Goal: Task Accomplishment & Management: Use online tool/utility

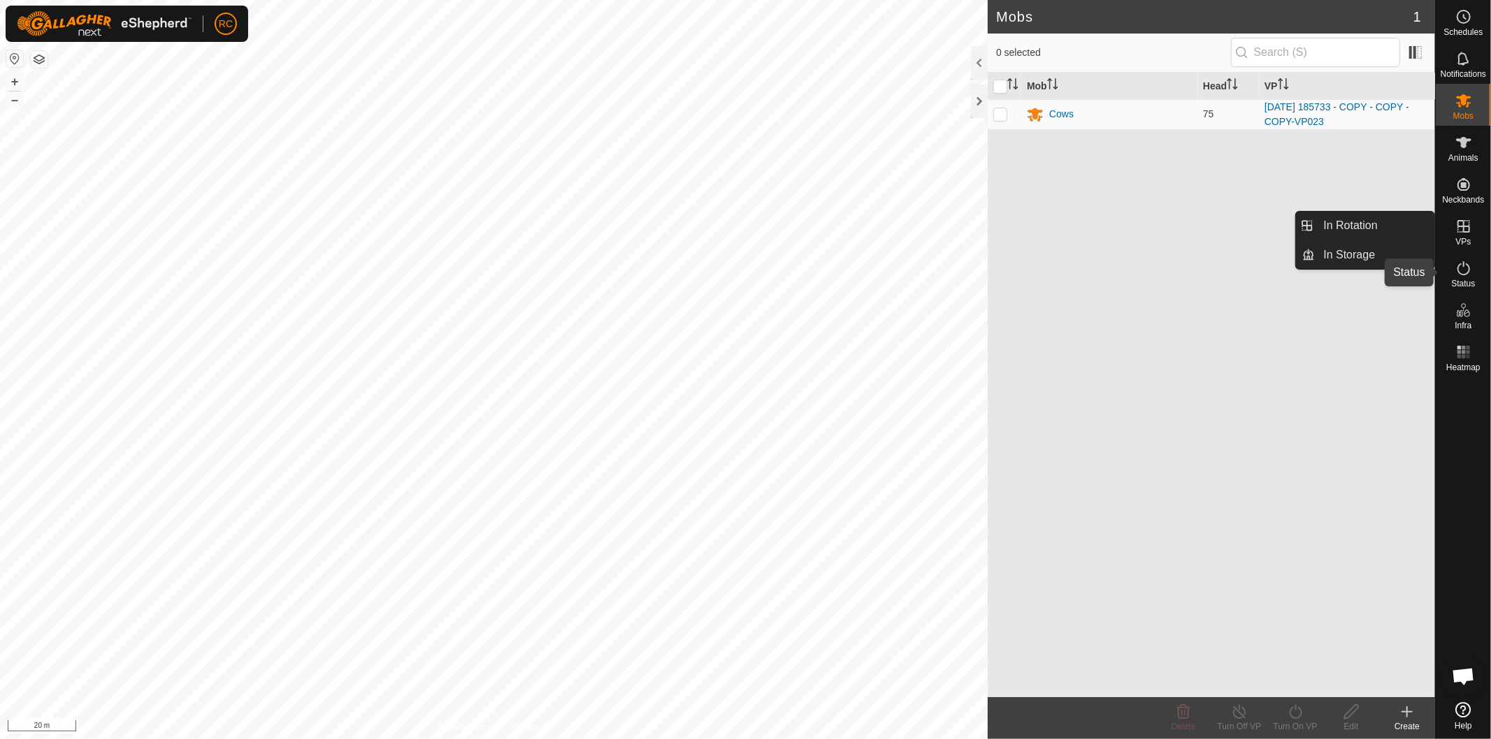
click at [1463, 260] on icon at bounding box center [1463, 268] width 17 height 17
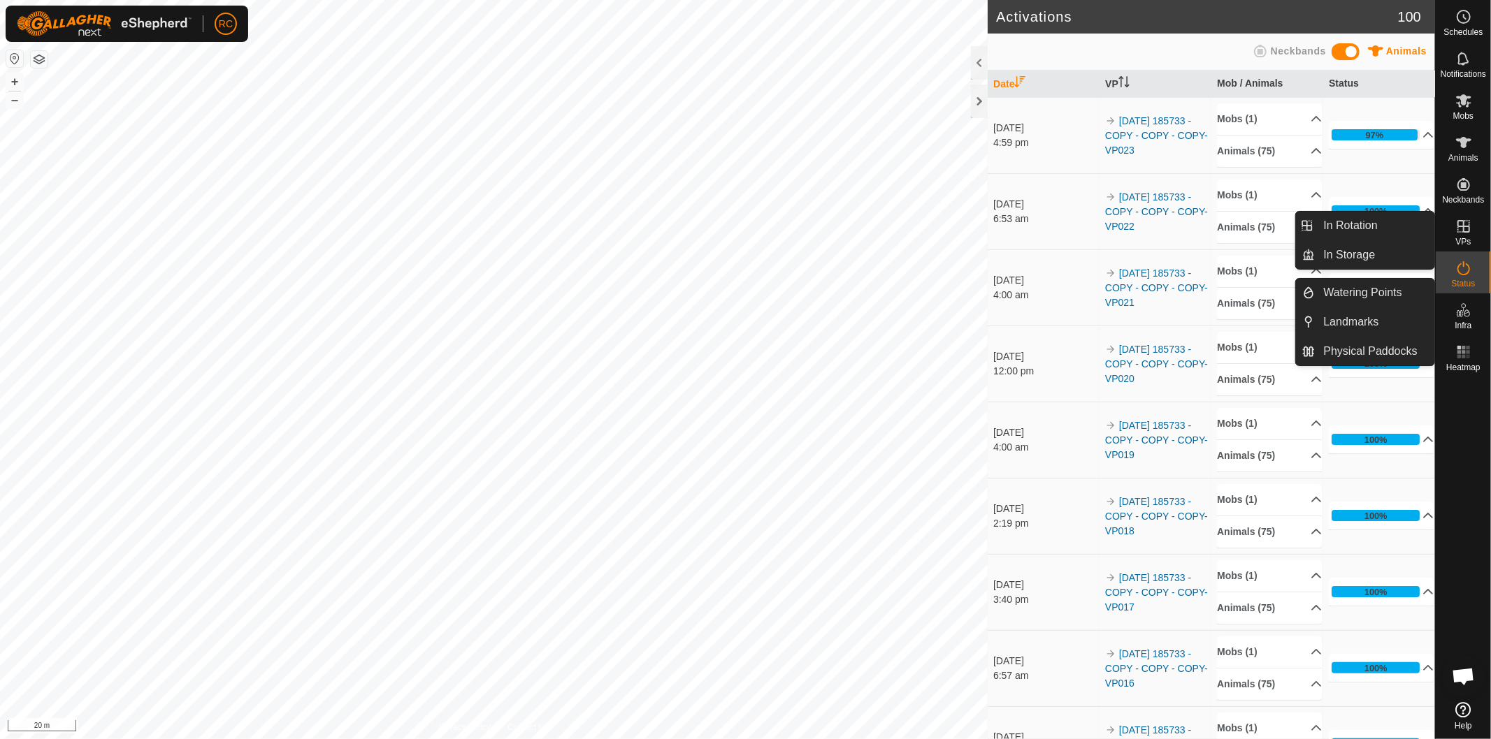
click at [1462, 238] on span "VPs" at bounding box center [1462, 242] width 15 height 8
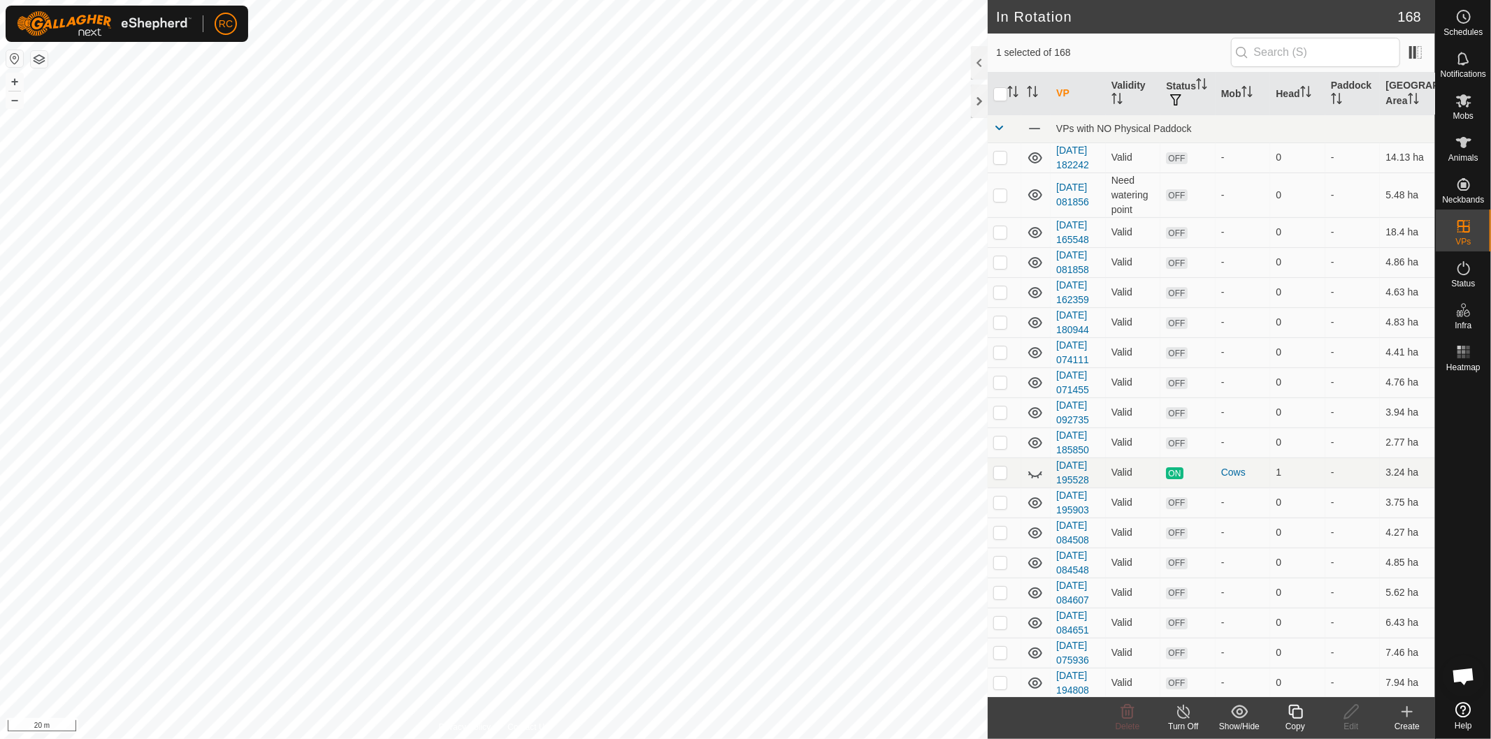
click at [1289, 716] on icon at bounding box center [1295, 712] width 14 height 14
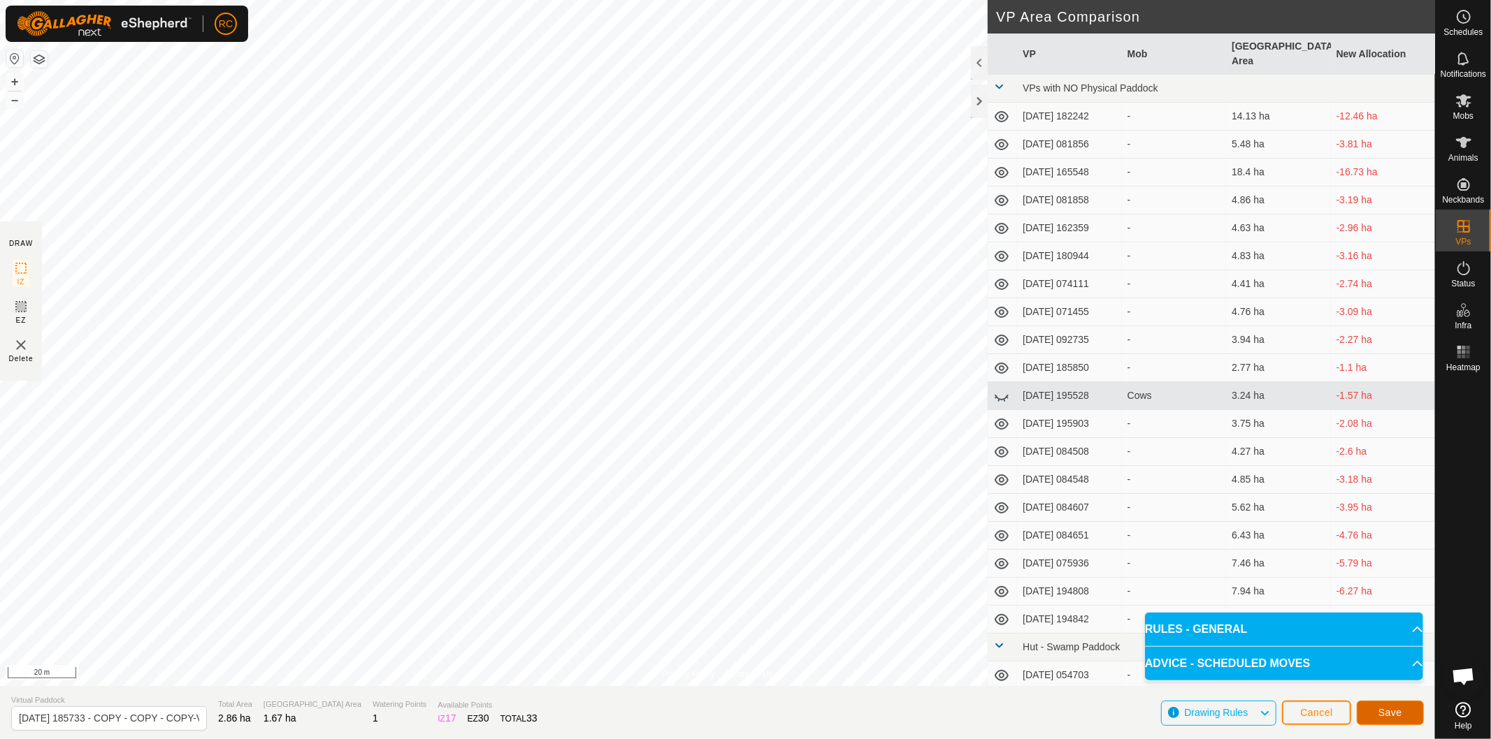
click at [1405, 708] on button "Save" at bounding box center [1389, 713] width 67 height 24
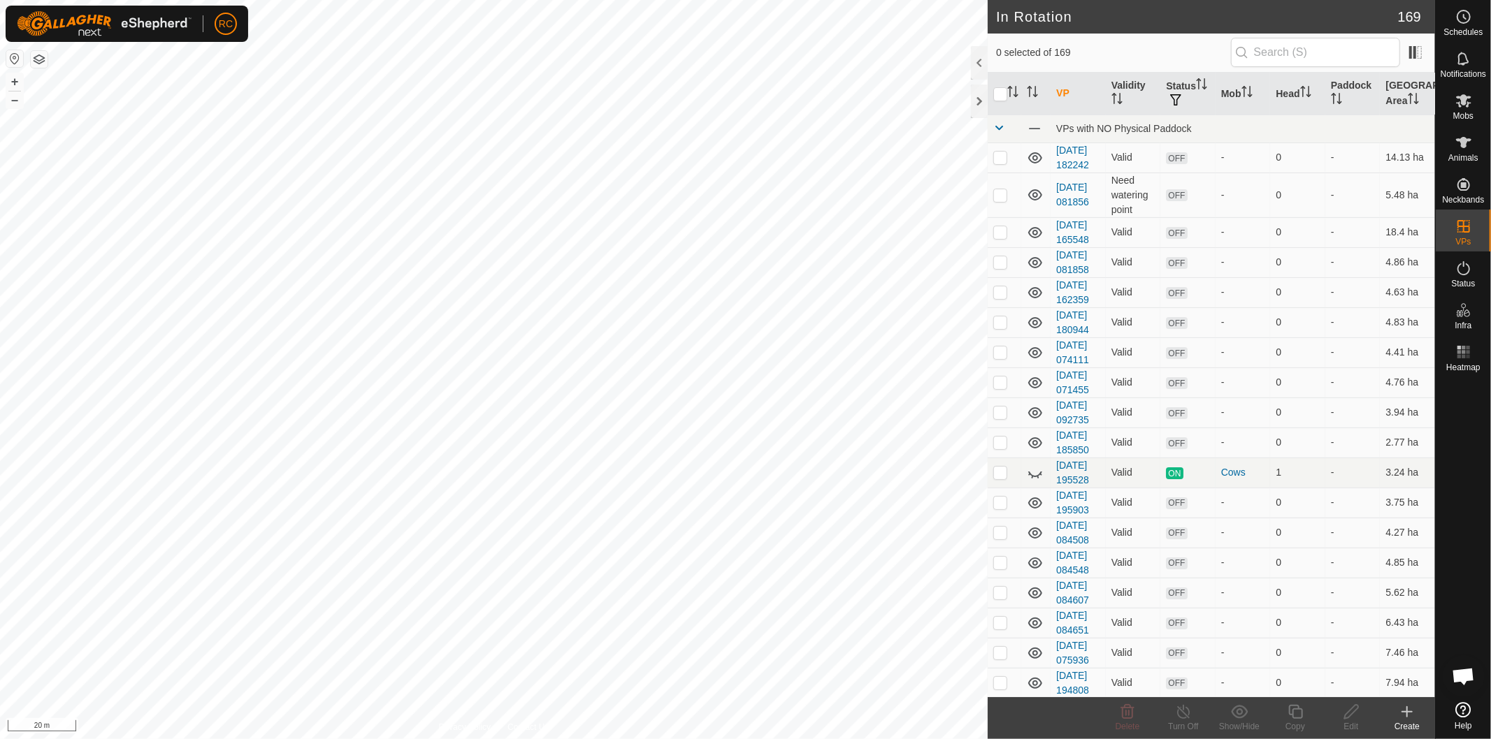
checkbox input "true"
click at [1302, 711] on icon at bounding box center [1295, 712] width 14 height 14
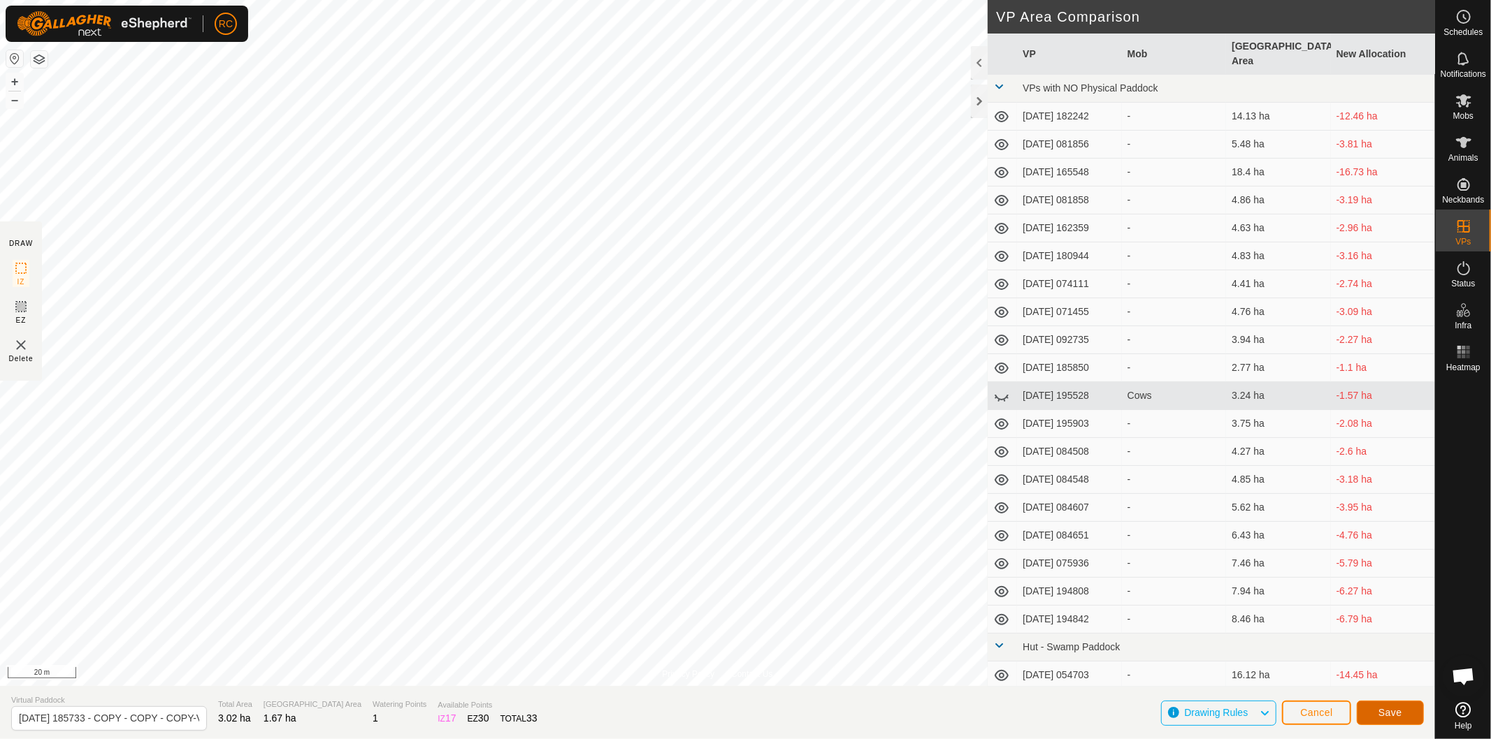
click at [1371, 709] on button "Save" at bounding box center [1389, 713] width 67 height 24
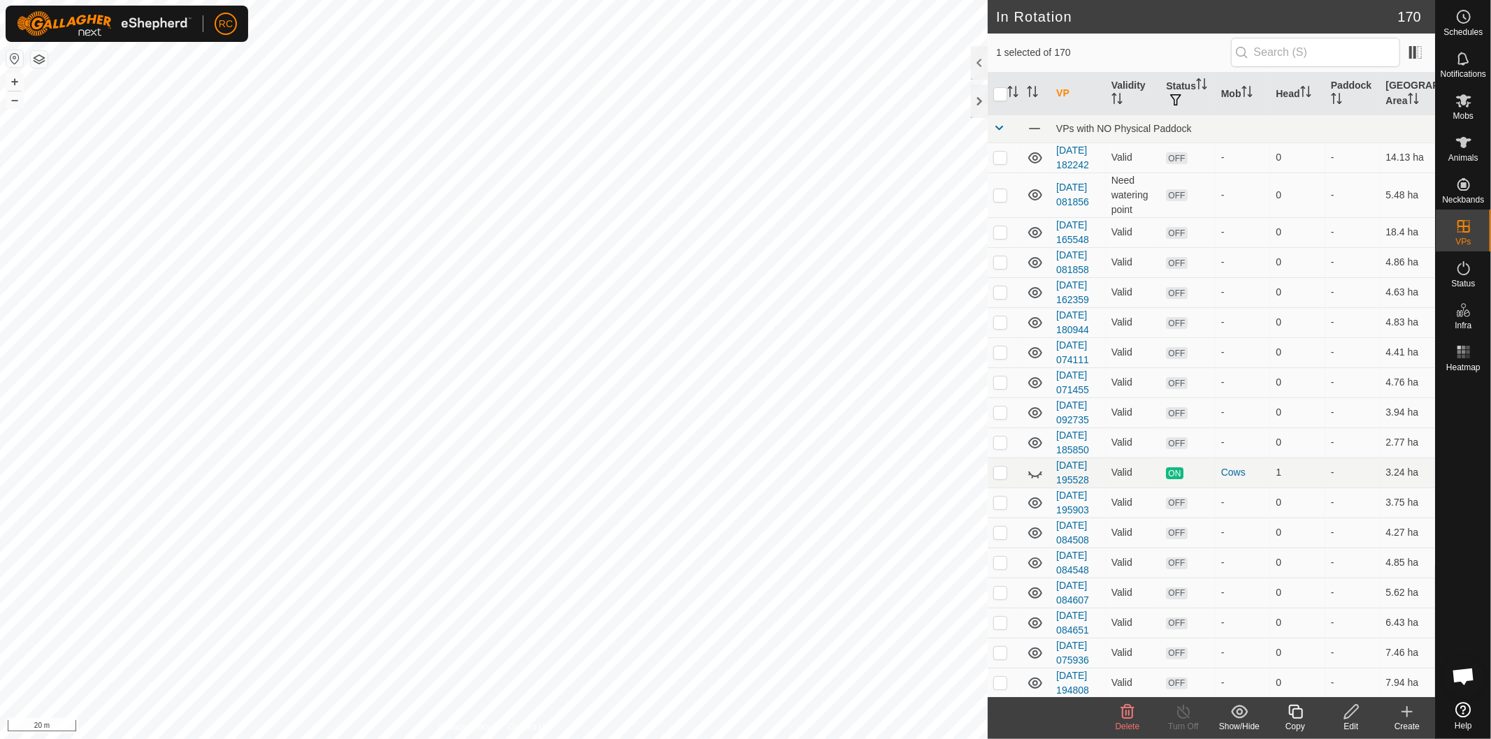
checkbox input "false"
checkbox input "true"
click at [1301, 718] on icon at bounding box center [1295, 712] width 14 height 14
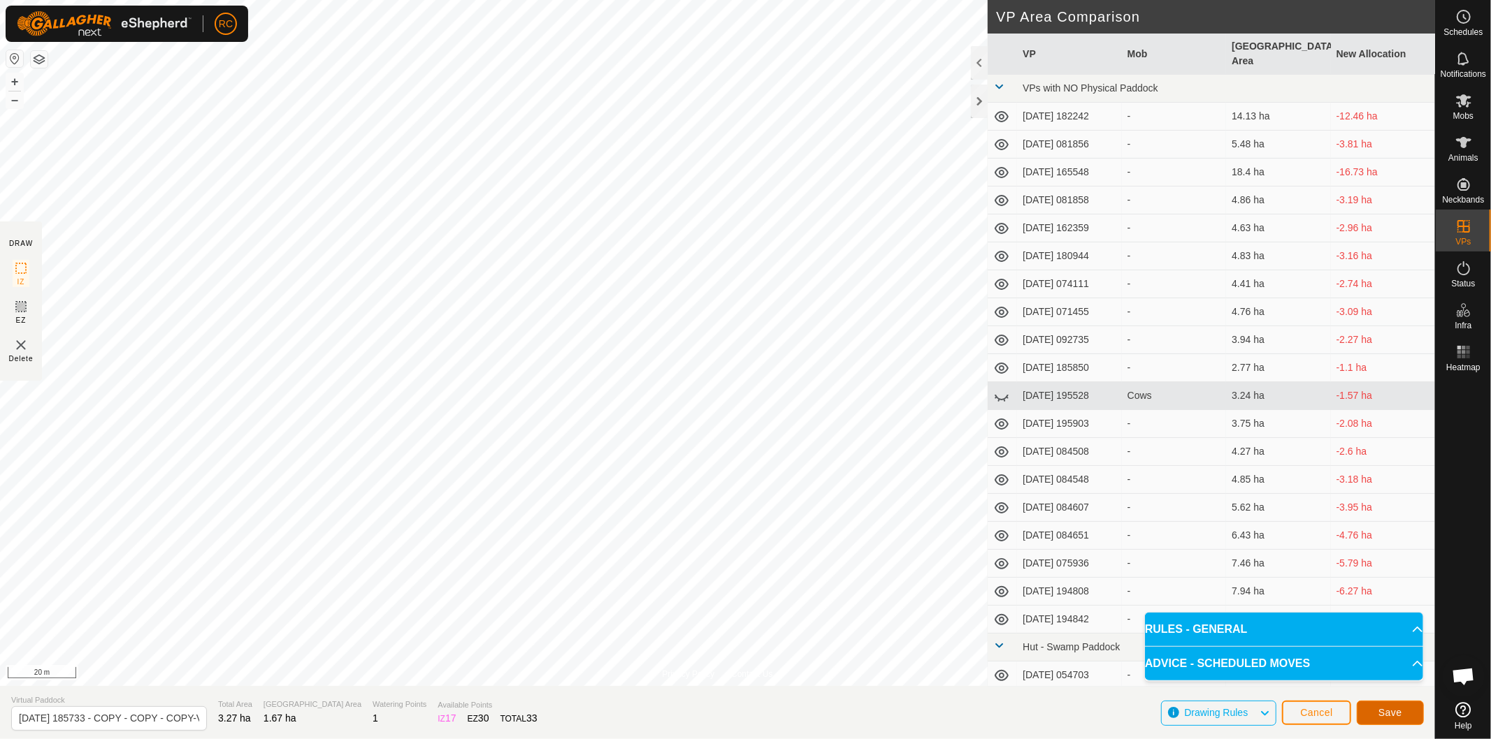
click at [1414, 716] on button "Save" at bounding box center [1389, 713] width 67 height 24
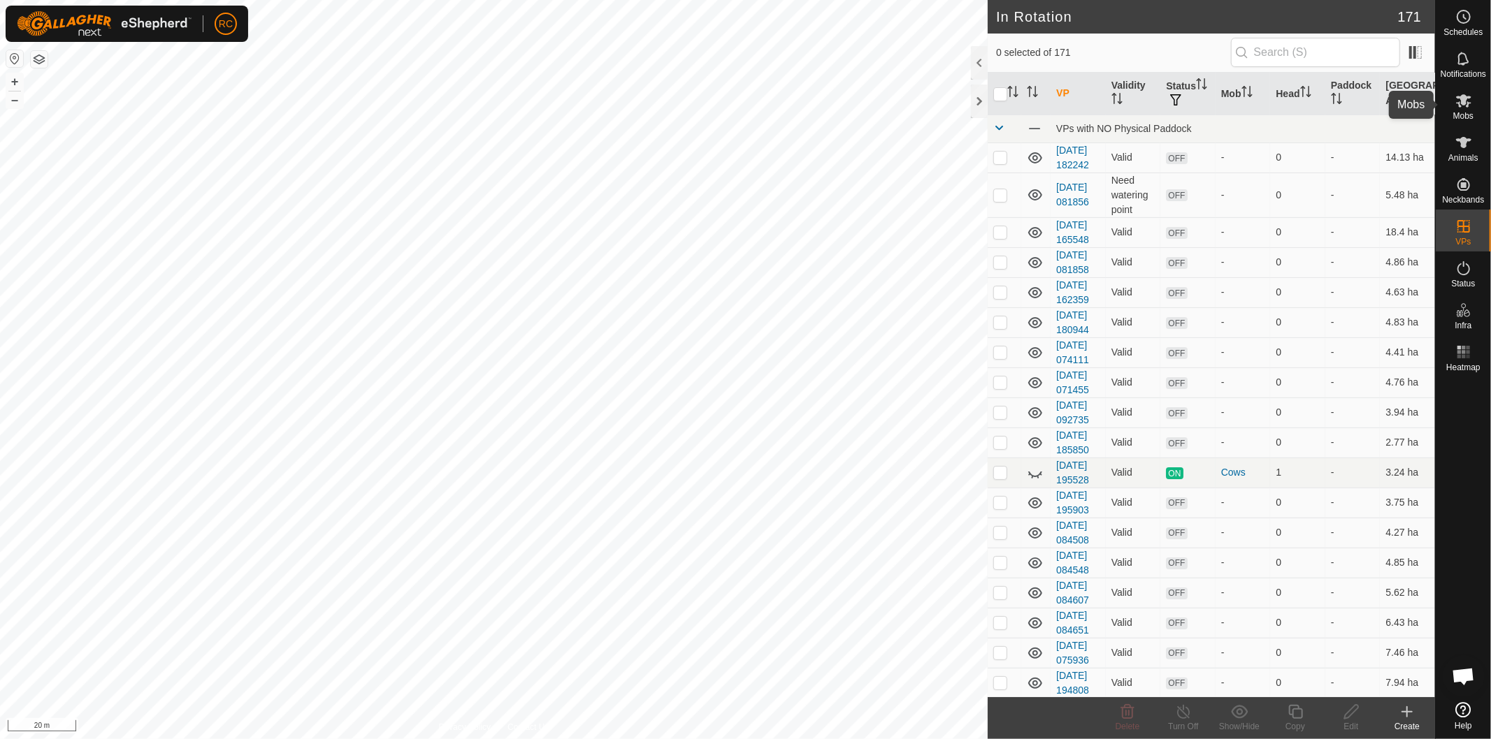
click at [1470, 113] on span "Mobs" at bounding box center [1463, 116] width 20 height 8
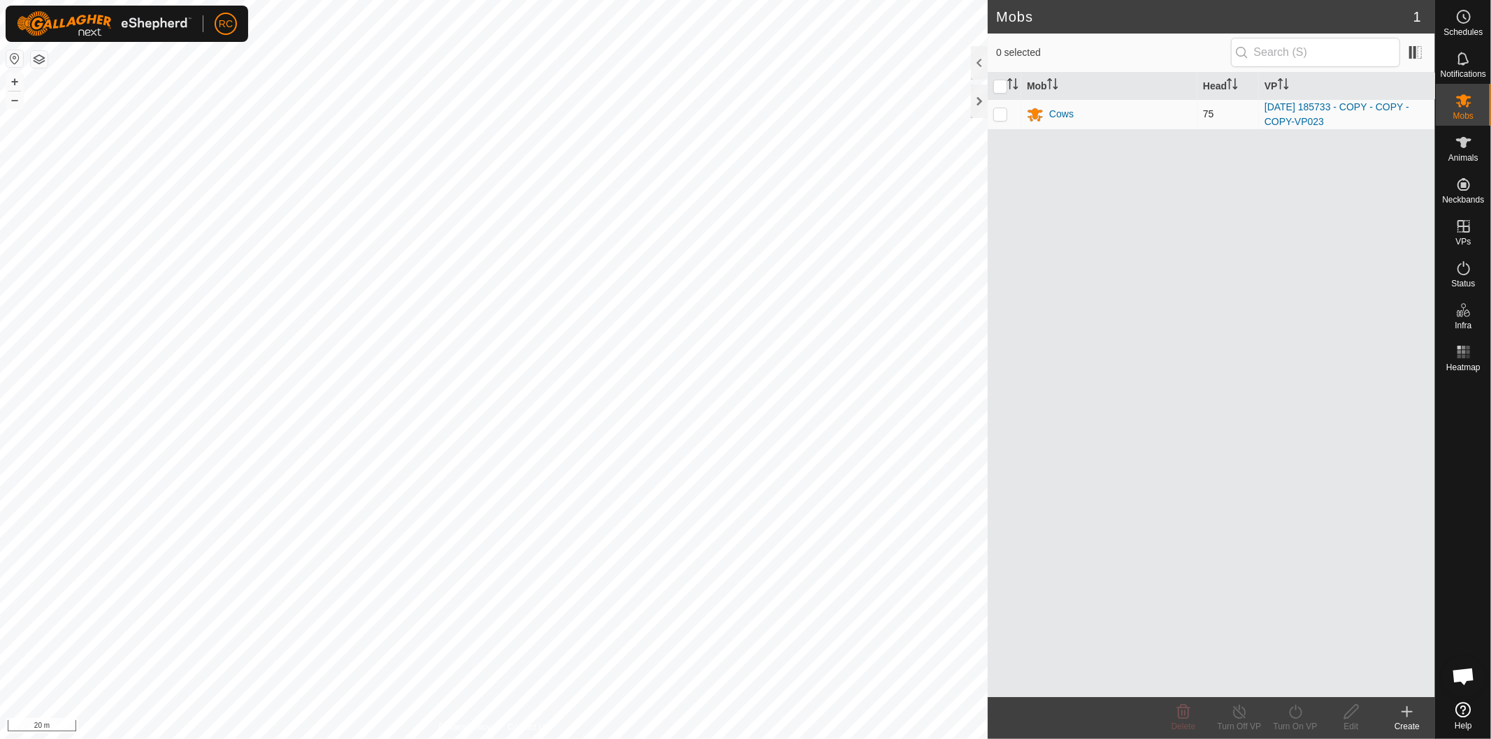
click at [999, 117] on p-checkbox at bounding box center [1000, 113] width 14 height 11
checkbox input "true"
click at [1286, 728] on div "Turn On VP" at bounding box center [1295, 726] width 56 height 13
click at [1290, 690] on link "Now" at bounding box center [1337, 682] width 138 height 28
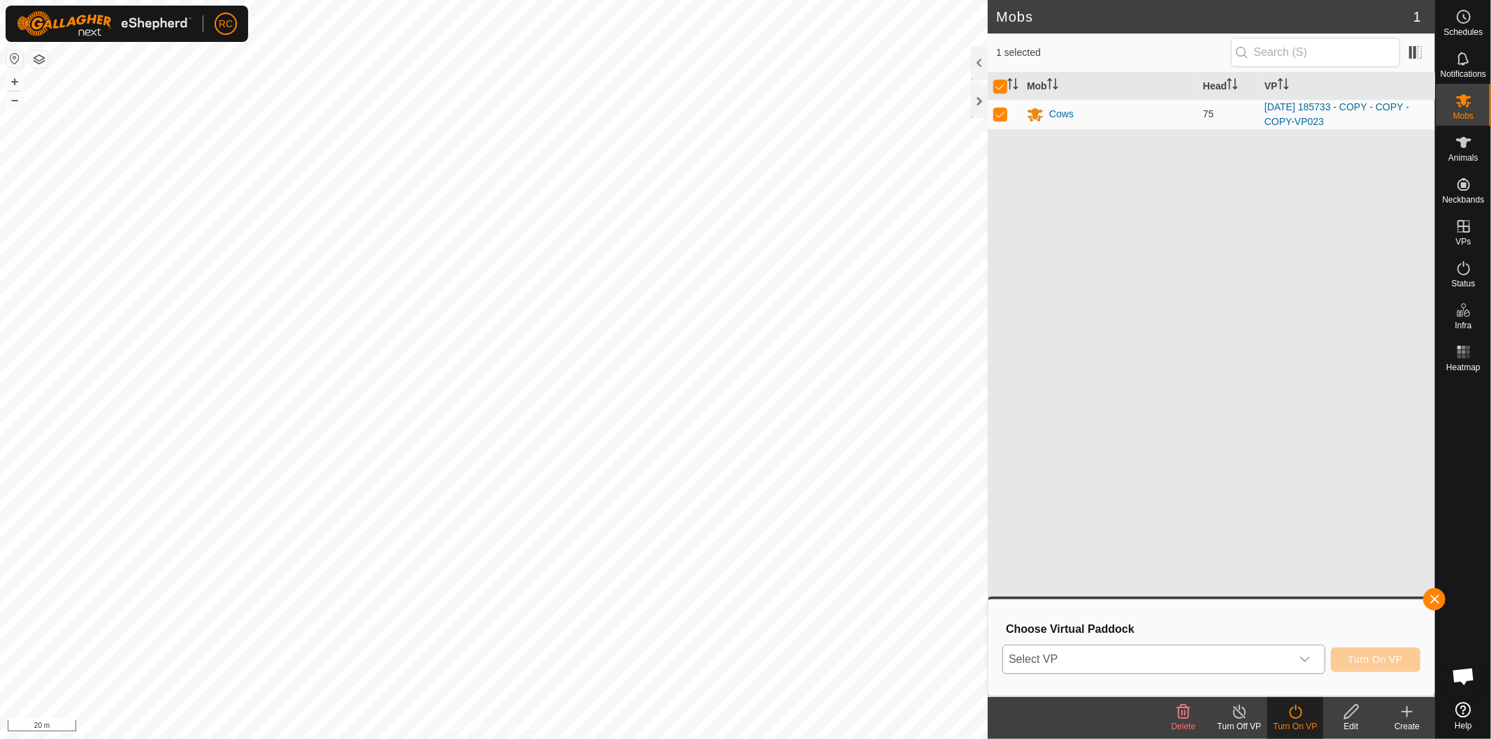
click at [1286, 667] on span "Select VP" at bounding box center [1147, 660] width 288 height 28
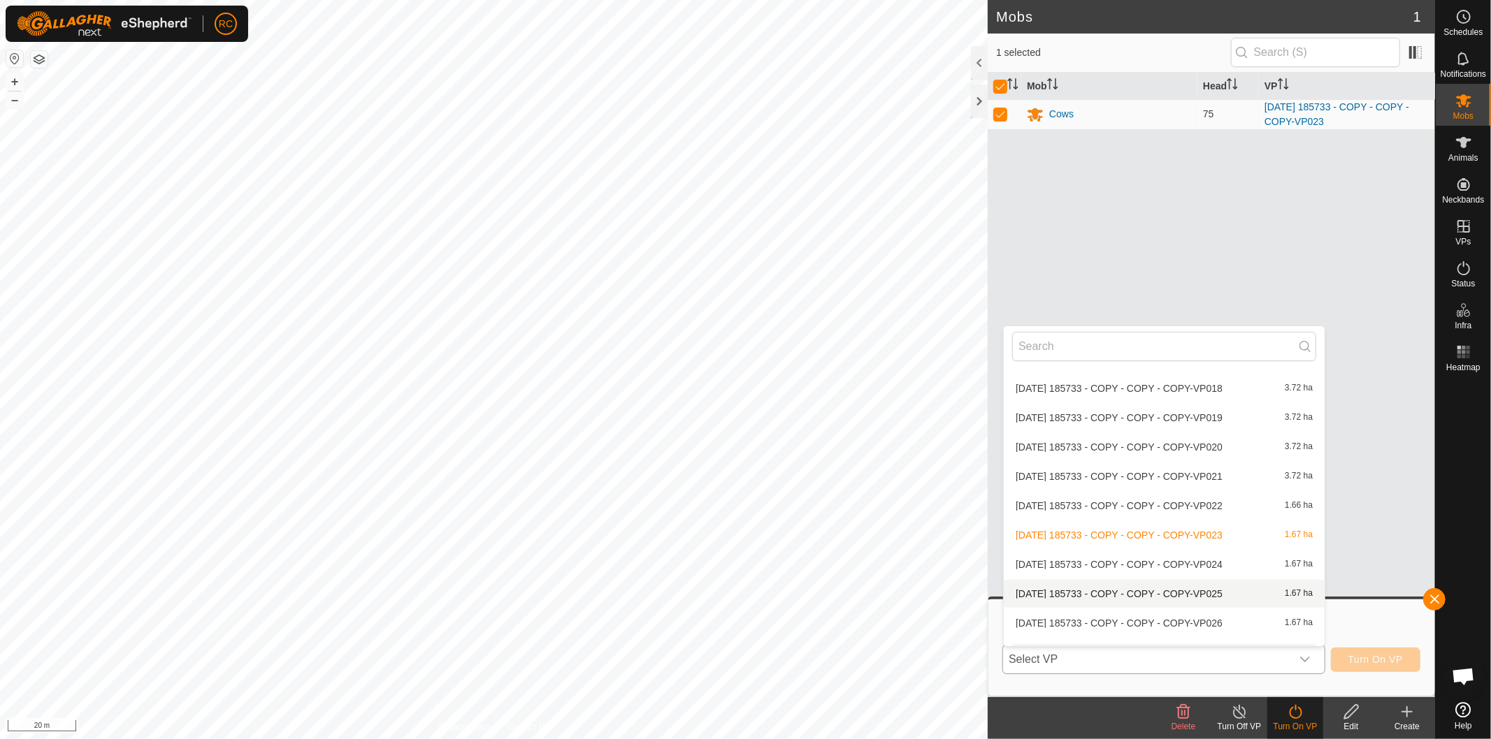
scroll to position [3896, 0]
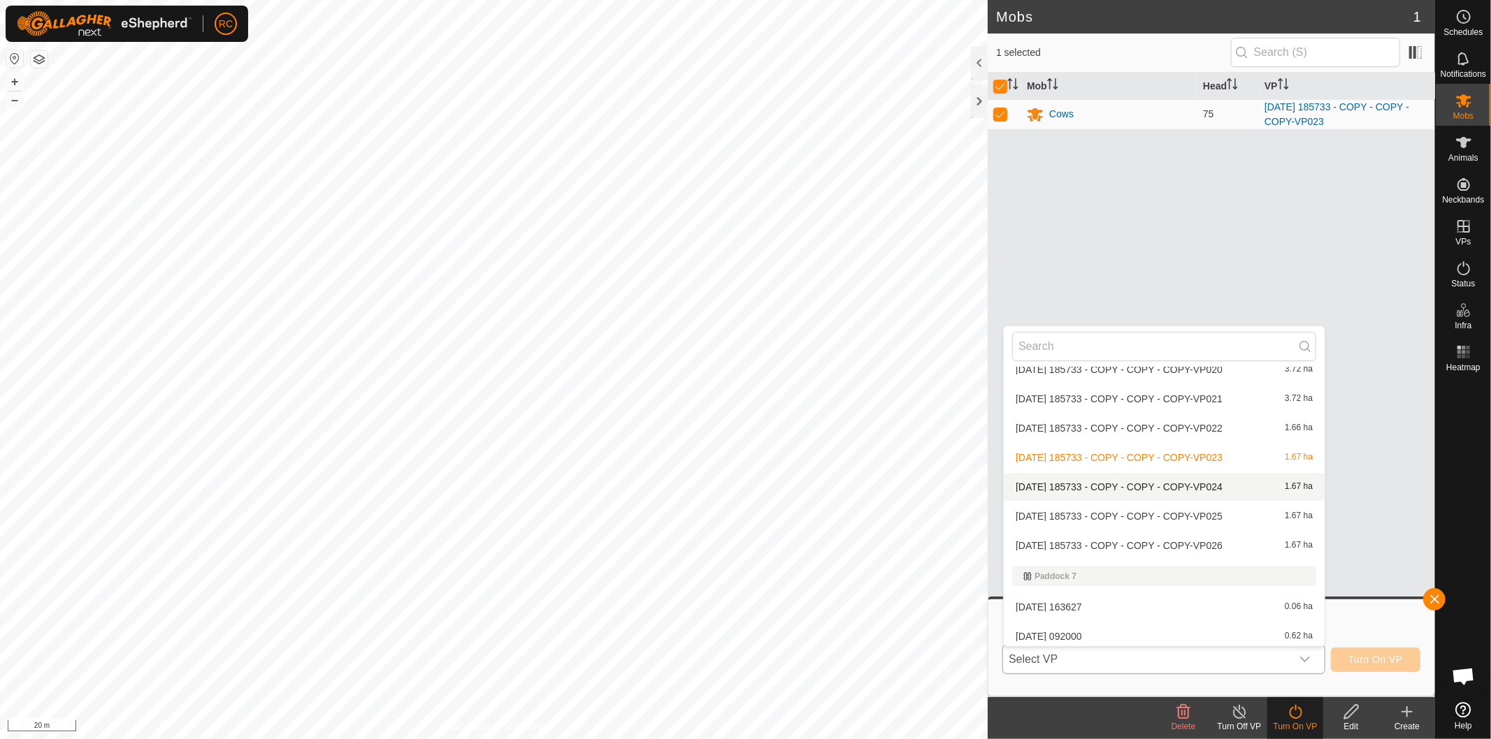
click at [1198, 479] on li "[DATE] 185733 - COPY - COPY - COPY-VP024 1.67 ha" at bounding box center [1163, 487] width 321 height 28
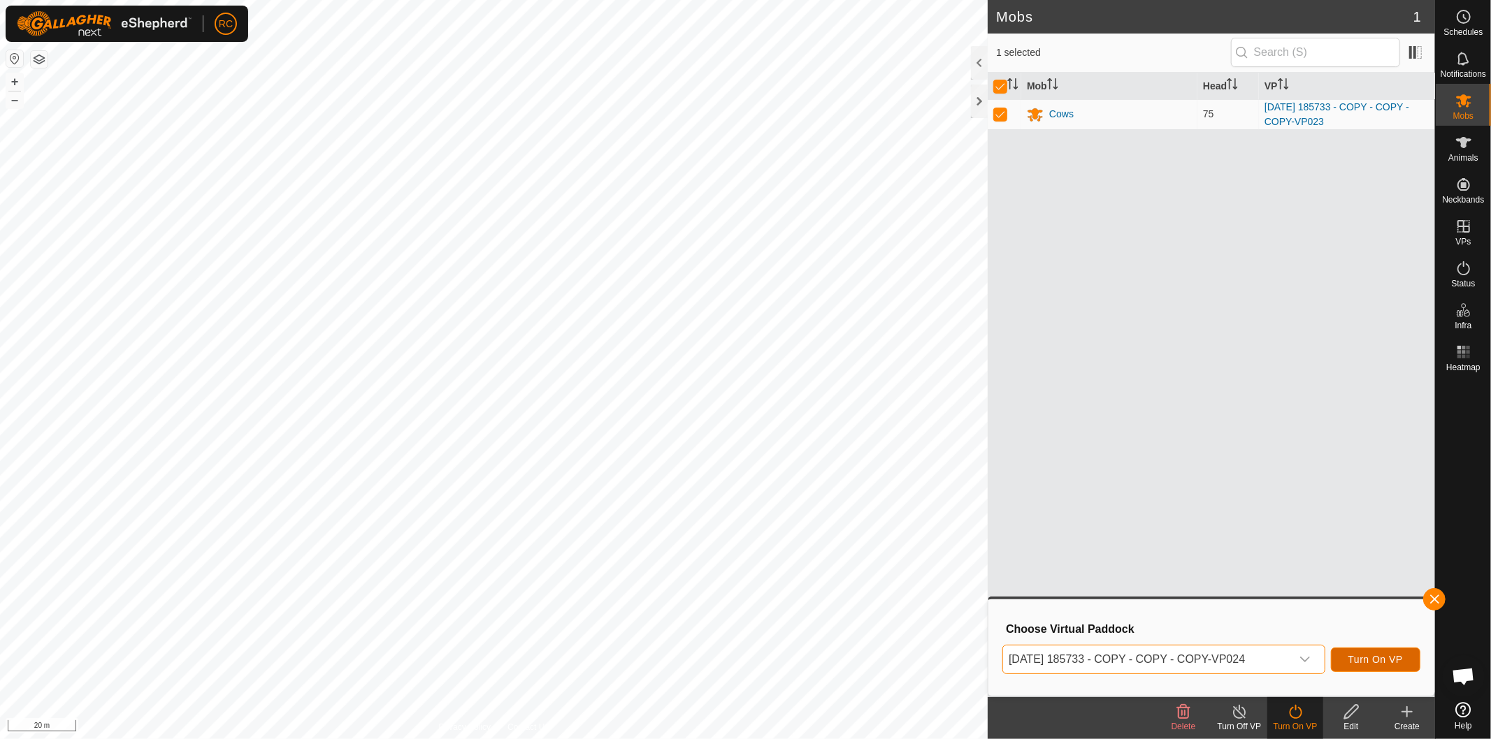
click at [1384, 662] on span "Turn On VP" at bounding box center [1375, 659] width 55 height 11
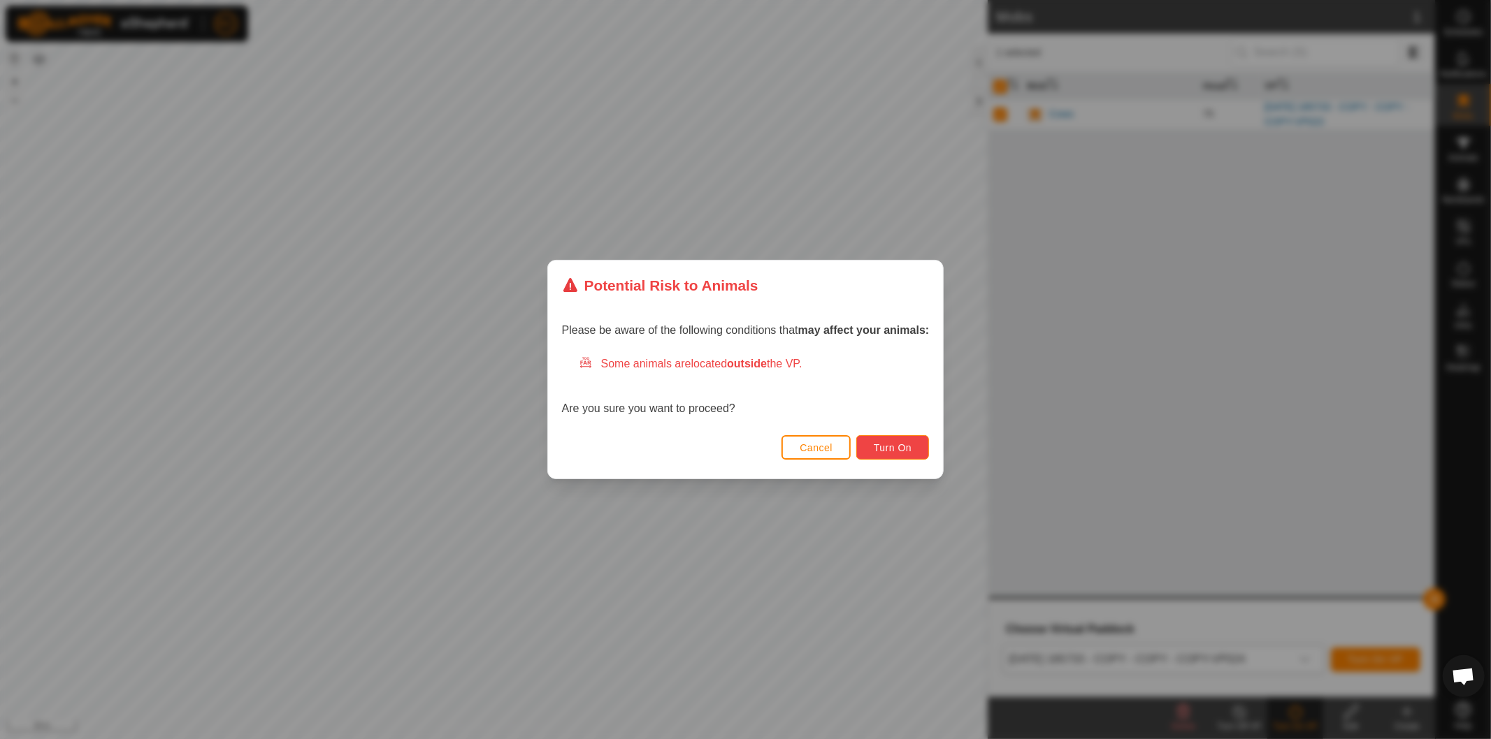
click at [919, 455] on button "Turn On" at bounding box center [892, 447] width 73 height 24
